Goal: Navigation & Orientation: Go to known website

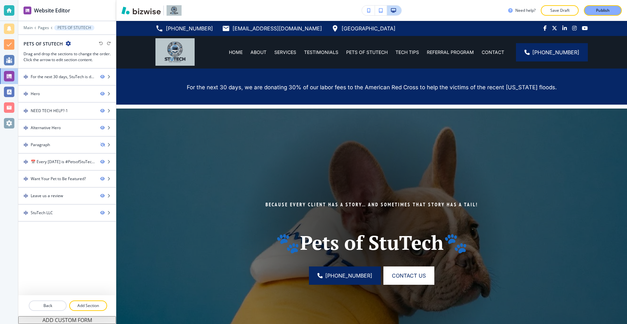
click at [9, 6] on div at bounding box center [9, 10] width 10 height 10
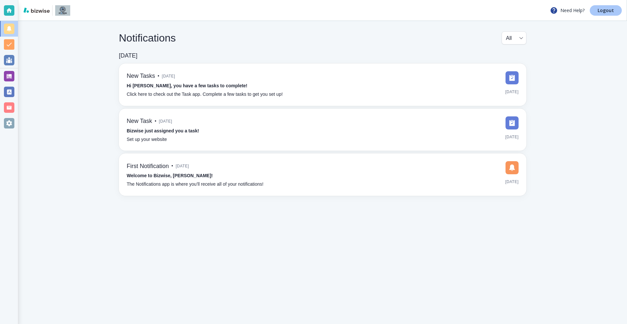
click at [606, 12] on p "Logout" at bounding box center [606, 10] width 16 height 5
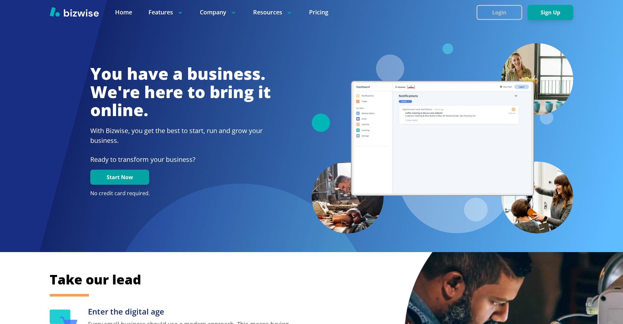
click at [514, 11] on button "Login" at bounding box center [499, 12] width 46 height 15
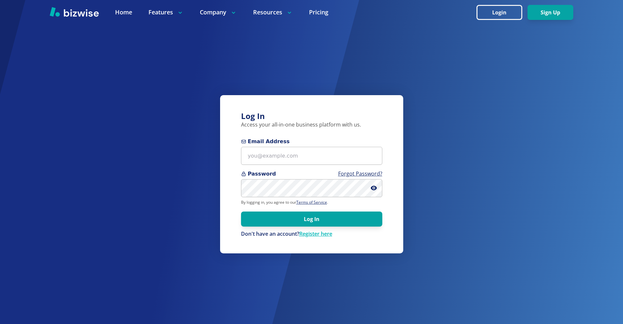
click at [321, 145] on span "Email Address" at bounding box center [311, 142] width 141 height 8
click at [321, 147] on input "Email Address" at bounding box center [311, 156] width 141 height 18
drag, startPoint x: 290, startPoint y: 153, endPoint x: 223, endPoint y: 85, distance: 95.2
click at [289, 153] on input "Email Address" at bounding box center [311, 156] width 141 height 18
paste input "[EMAIL_ADDRESS][DOMAIN_NAME]"
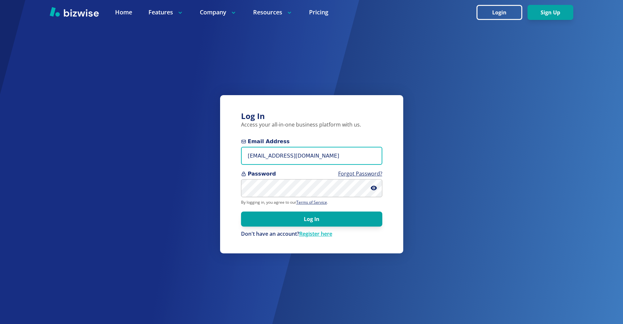
type input "[EMAIL_ADDRESS][DOMAIN_NAME]"
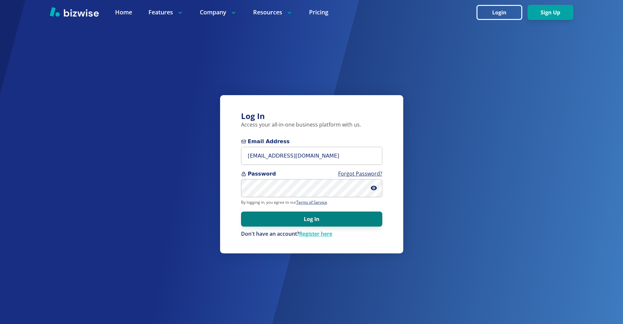
click at [339, 220] on button "Log In" at bounding box center [311, 218] width 141 height 15
